Goal: Information Seeking & Learning: Learn about a topic

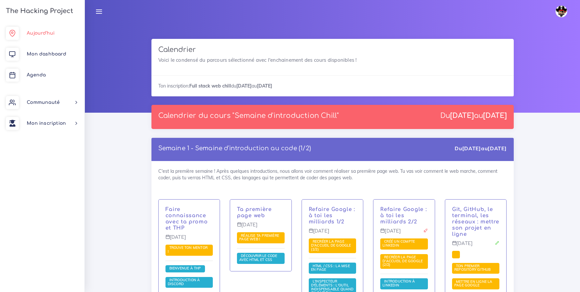
scroll to position [3919, 0]
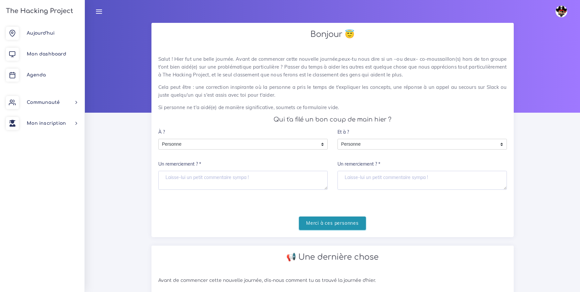
click at [347, 226] on input "Merci à ces personnes" at bounding box center [332, 222] width 67 height 13
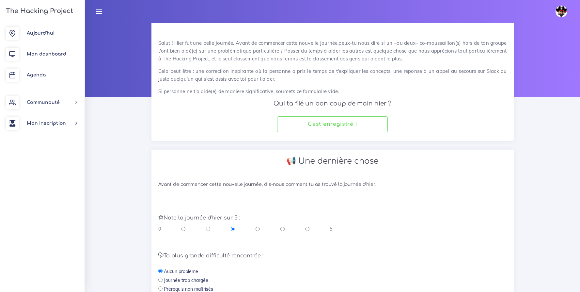
scroll to position [93, 0]
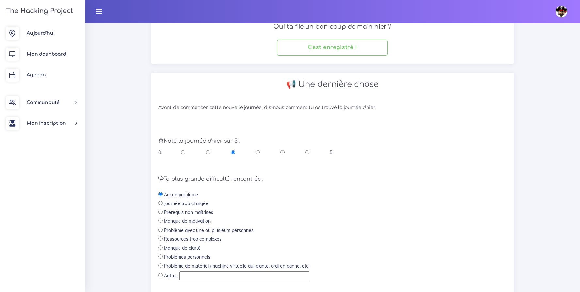
drag, startPoint x: 306, startPoint y: 151, endPoint x: 308, endPoint y: 158, distance: 6.8
click at [306, 151] on input "radio" at bounding box center [307, 152] width 4 height 7
radio input "true"
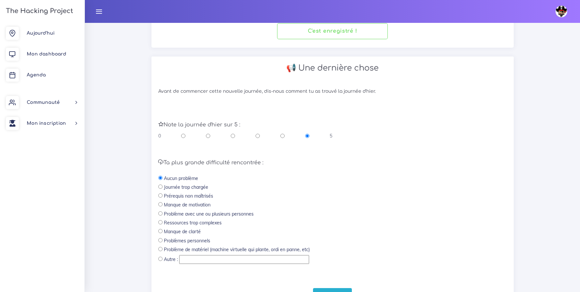
scroll to position [144, 0]
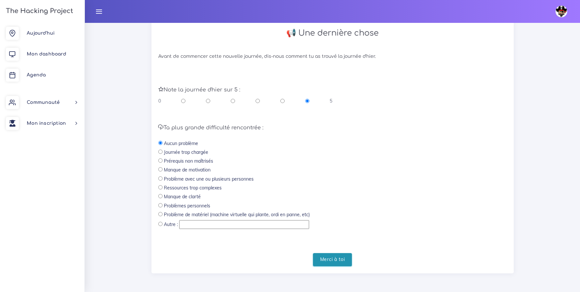
click at [345, 256] on input "Merci à toi" at bounding box center [332, 259] width 39 height 13
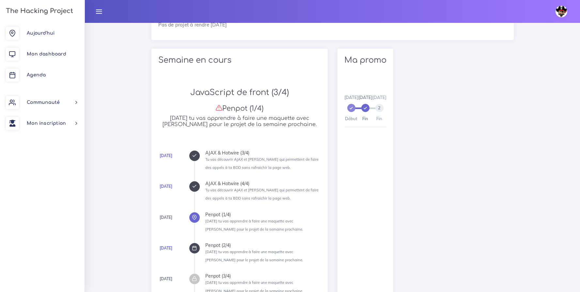
scroll to position [230, 0]
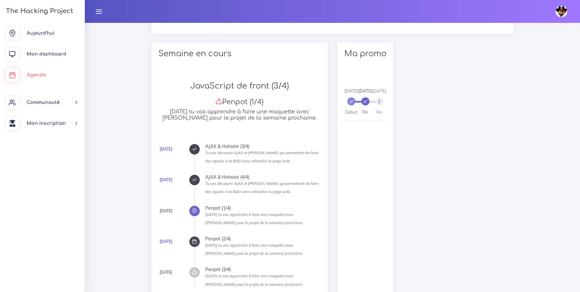
click at [34, 71] on link "Agenda" at bounding box center [42, 75] width 84 height 21
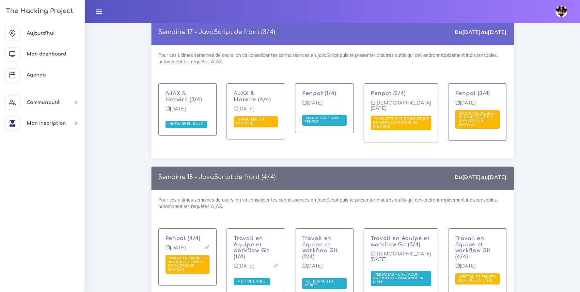
scroll to position [3969, 0]
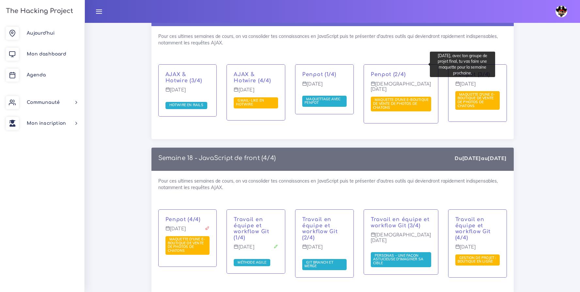
click at [403, 97] on span "Maquette d'une e-boutique de vente de photos de chatons" at bounding box center [401, 104] width 60 height 15
click at [402, 97] on span "Maquette d'une e-boutique de vente de photos de chatons" at bounding box center [400, 103] width 55 height 12
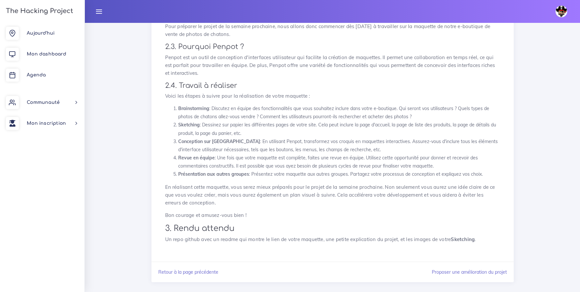
scroll to position [212, 0]
